Goal: Register for event/course

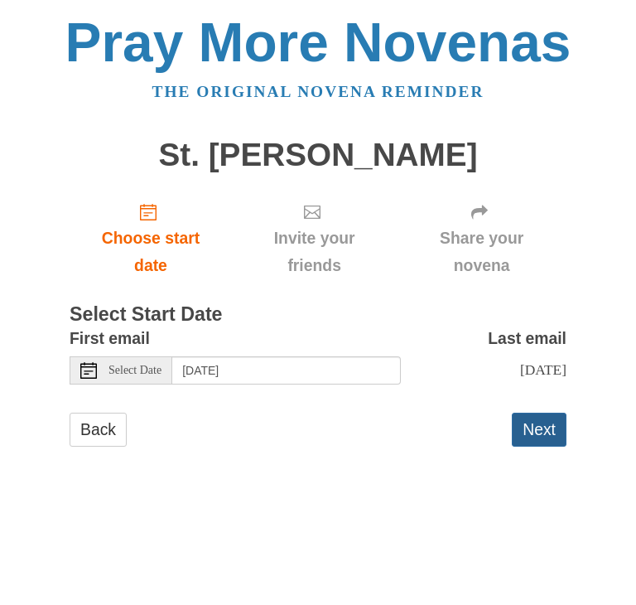
click at [533, 423] on button "Next" at bounding box center [539, 430] width 55 height 34
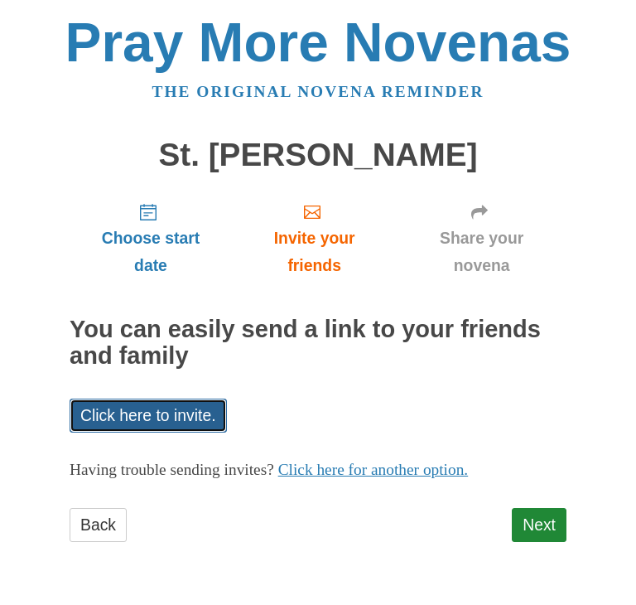
click at [199, 403] on link "Click here to invite." at bounding box center [148, 415] width 157 height 34
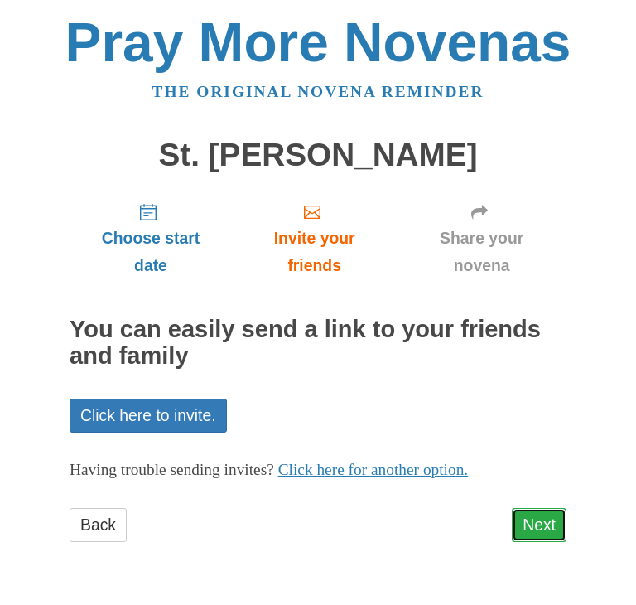
click at [524, 514] on link "Next" at bounding box center [539, 525] width 55 height 34
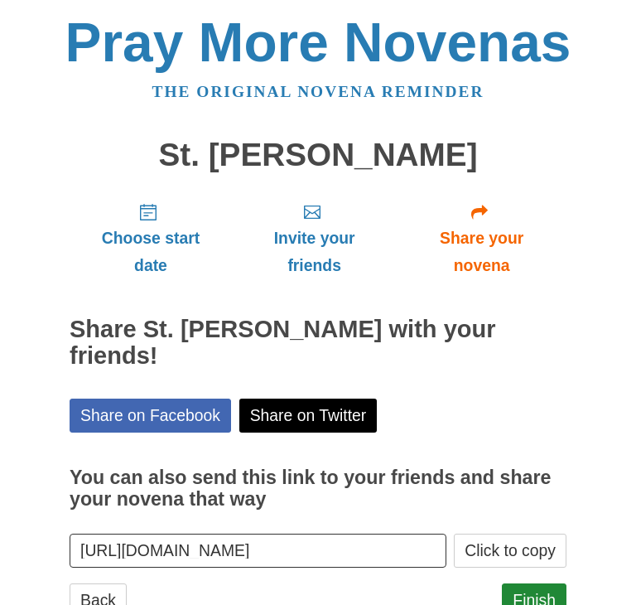
scroll to position [33, 0]
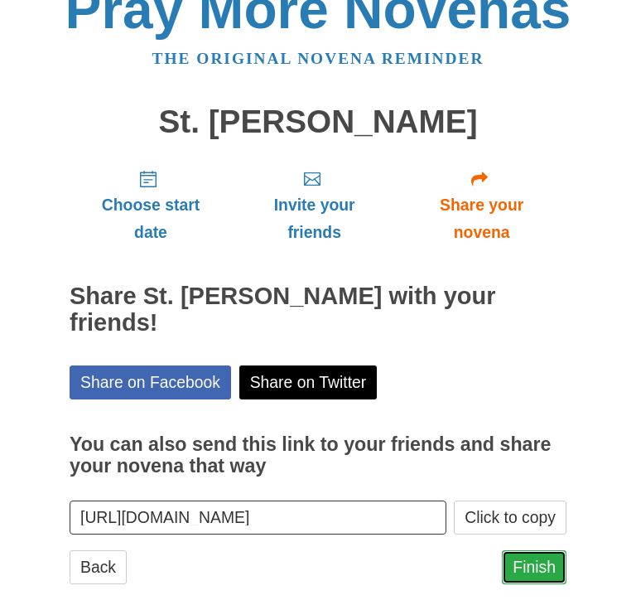
click at [526, 550] on link "Finish" at bounding box center [534, 567] width 65 height 34
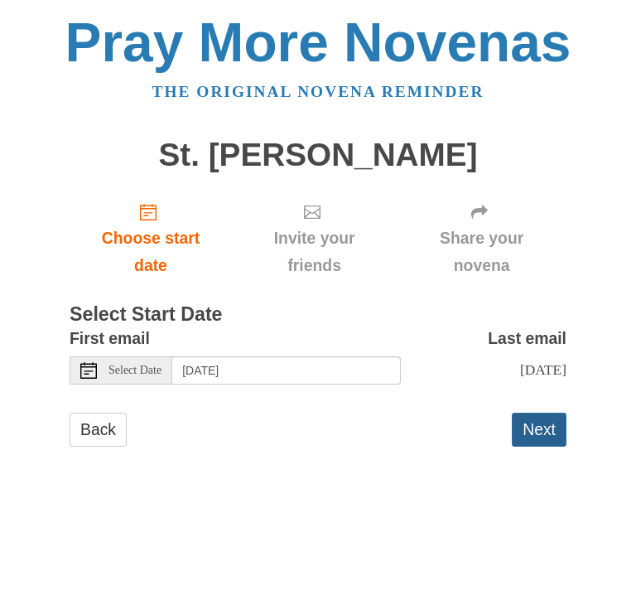
click at [540, 425] on button "Next" at bounding box center [539, 430] width 55 height 34
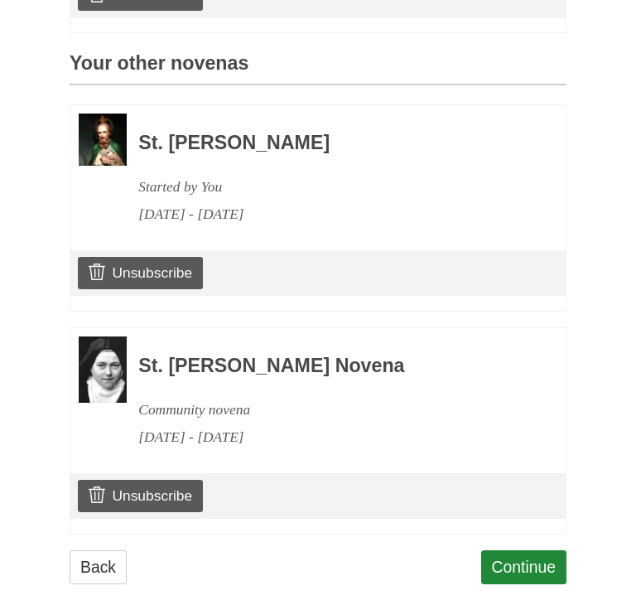
scroll to position [712, 0]
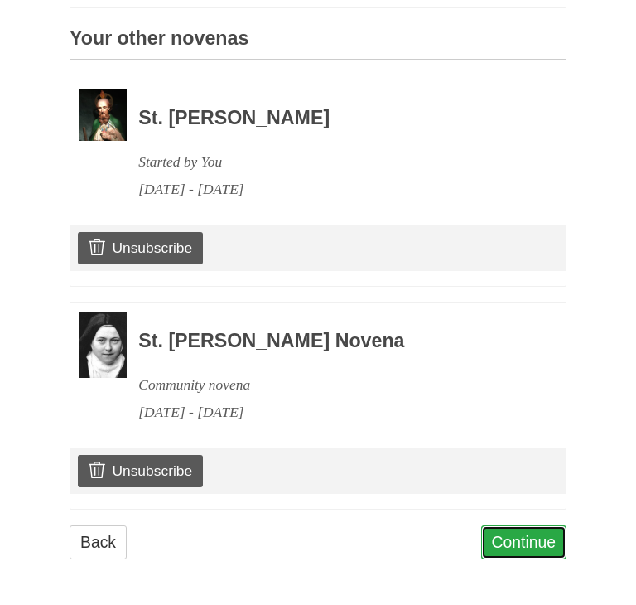
click at [513, 540] on link "Continue" at bounding box center [524, 542] width 86 height 34
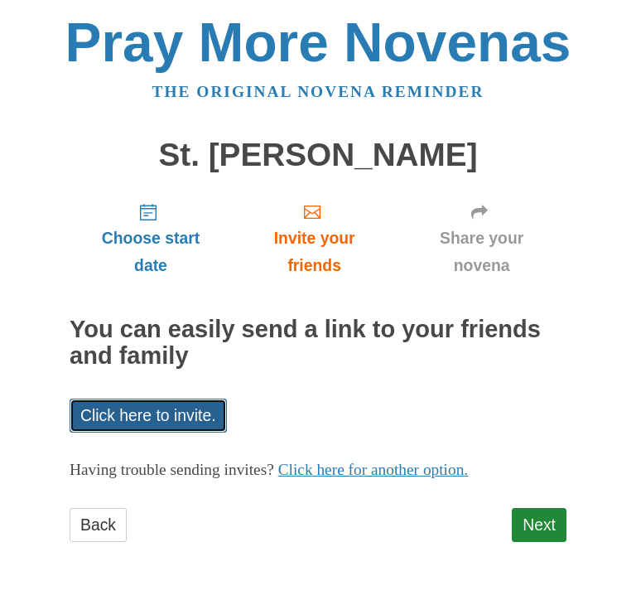
click at [193, 412] on link "Click here to invite." at bounding box center [148, 415] width 157 height 34
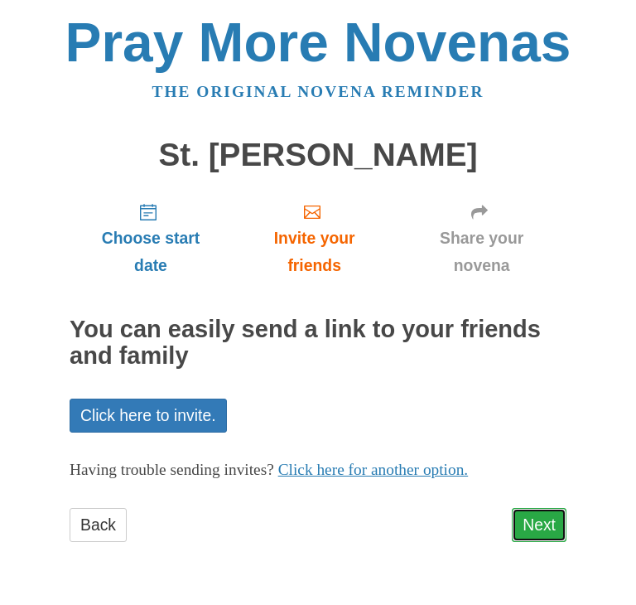
click at [547, 529] on link "Next" at bounding box center [539, 525] width 55 height 34
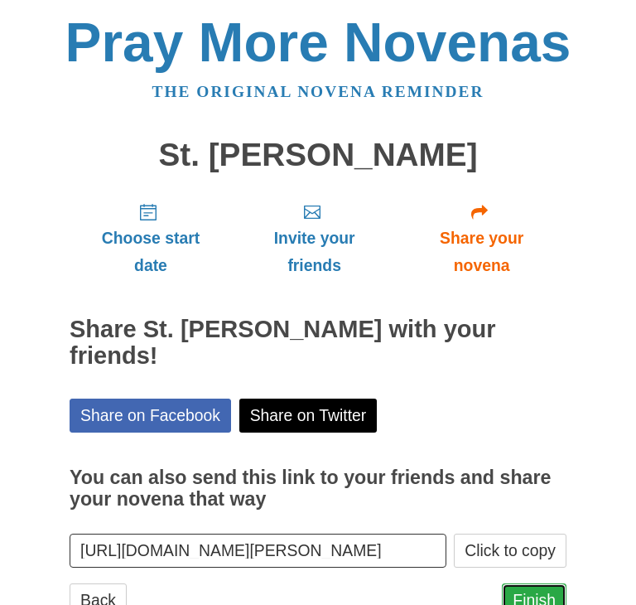
click at [537, 583] on link "Finish" at bounding box center [534, 600] width 65 height 34
